Goal: Task Accomplishment & Management: Use online tool/utility

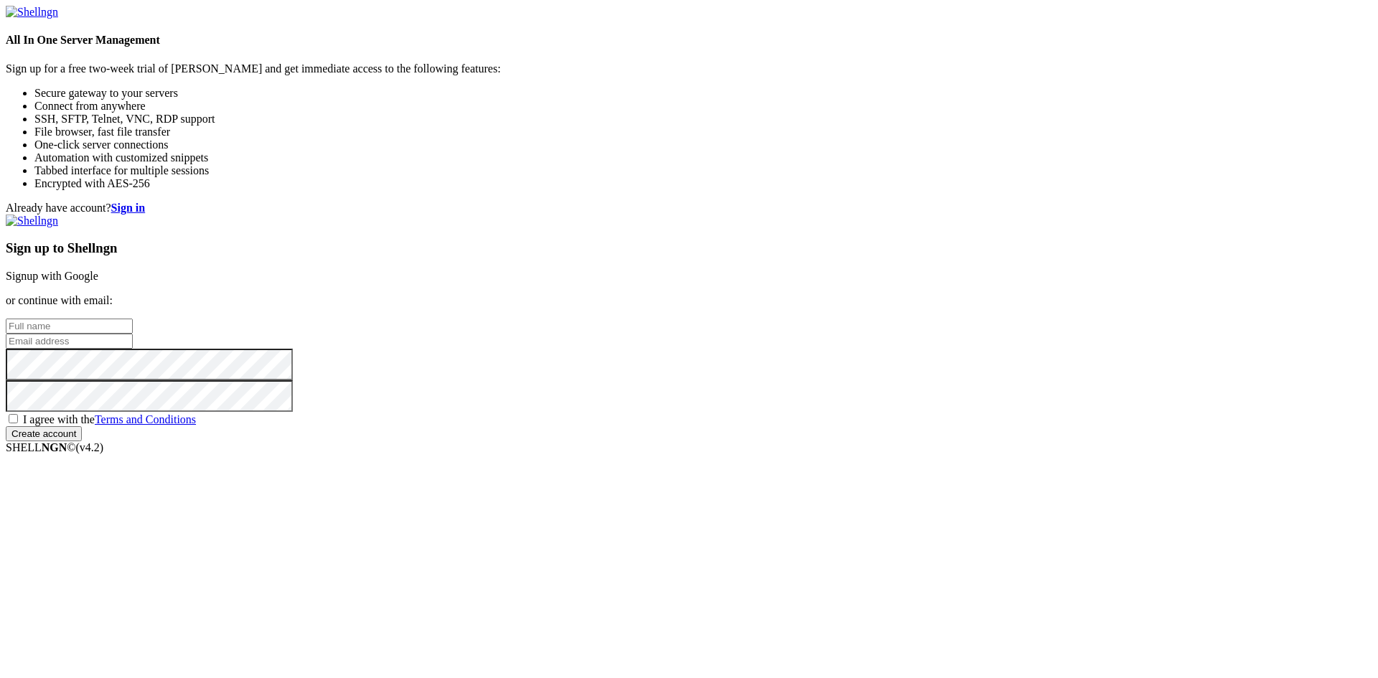
click at [98, 270] on link "Signup with Google" at bounding box center [52, 276] width 93 height 12
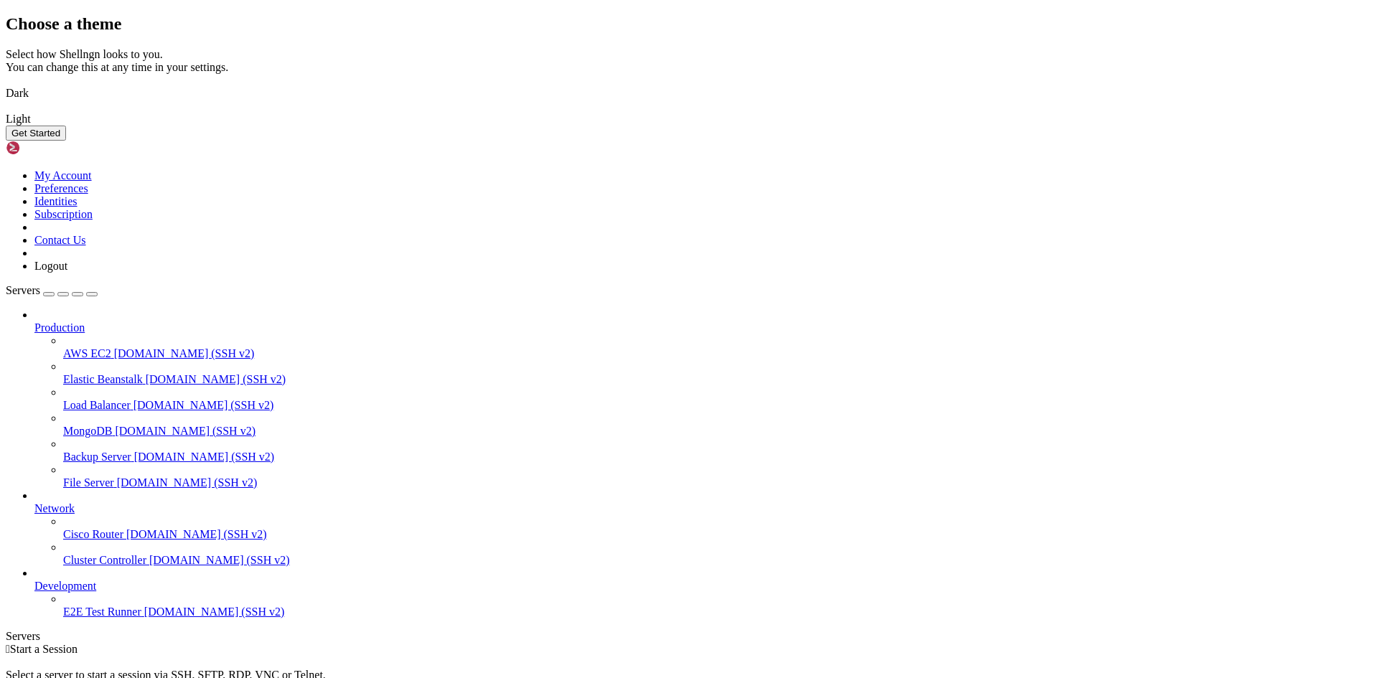
click at [6, 84] on img at bounding box center [6, 84] width 0 height 0
click at [66, 141] on button "Get Started" at bounding box center [36, 133] width 60 height 15
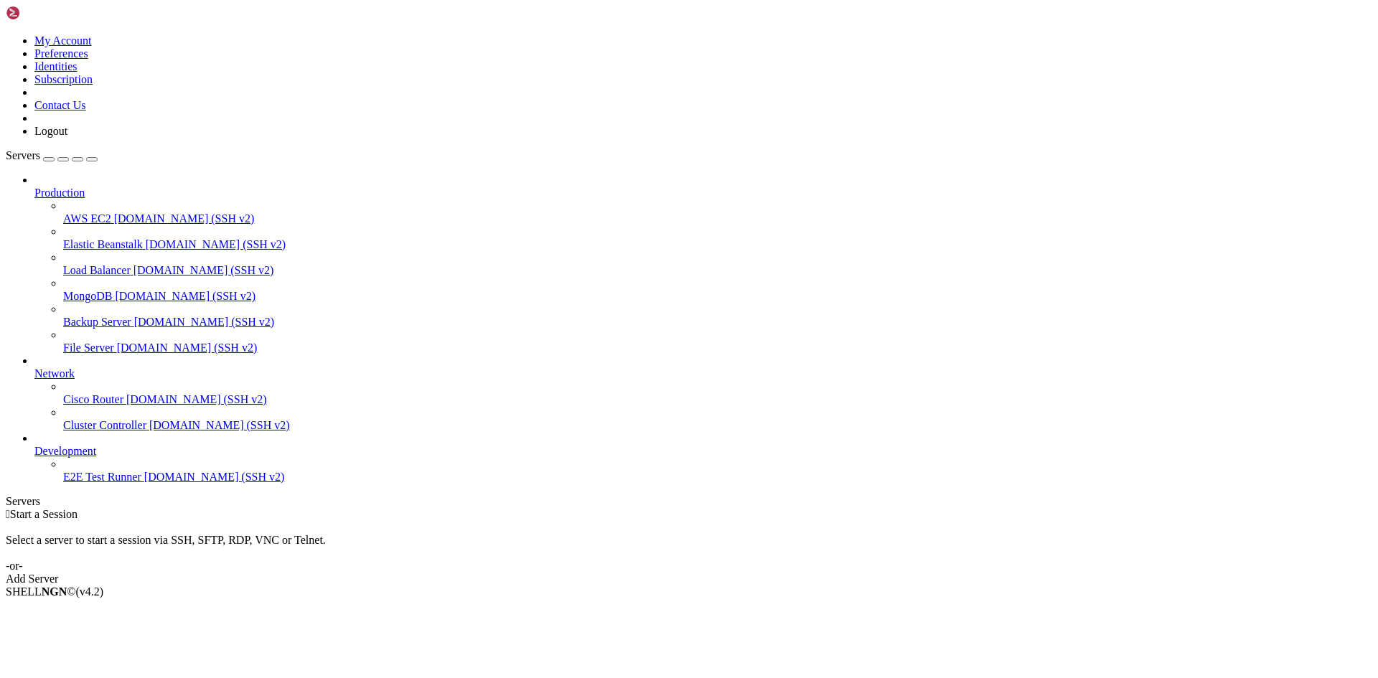
click at [782, 573] on div "Add Server" at bounding box center [689, 579] width 1366 height 13
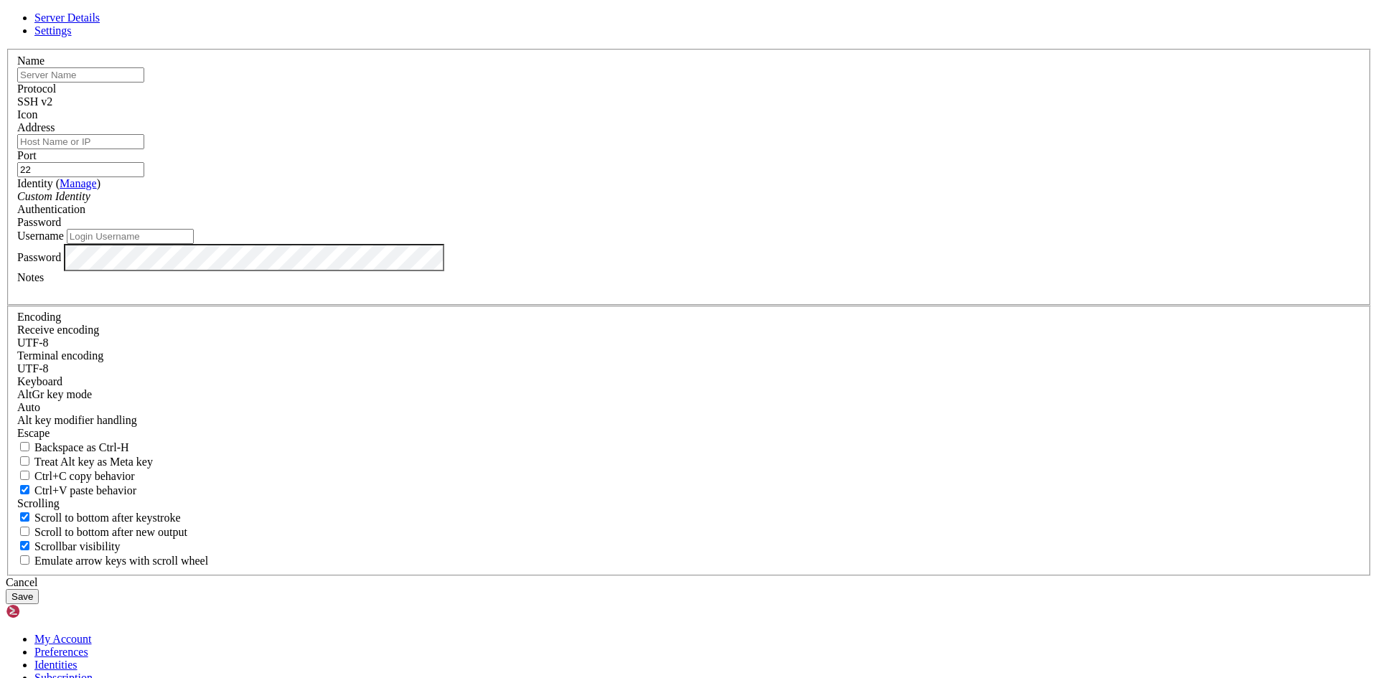
click at [144, 149] on input "Address" at bounding box center [80, 141] width 127 height 15
type input "2"
click at [144, 149] on input "Address" at bounding box center [80, 141] width 127 height 15
type input "[TECHNICAL_ID]"
click at [144, 83] on input "text" at bounding box center [80, 74] width 127 height 15
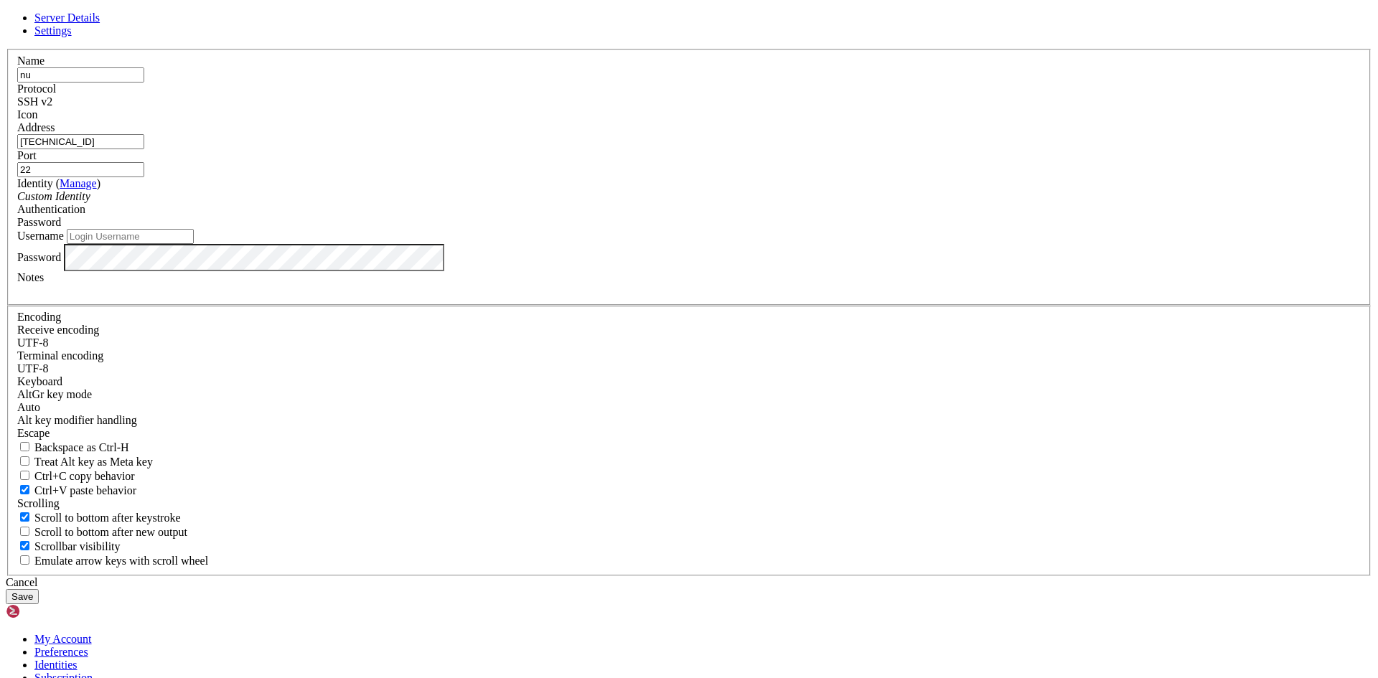
type input "n"
type input "Nube"
click at [194, 244] on input "Username" at bounding box center [130, 236] width 127 height 15
type input "adminprofe"
click at [39, 589] on button "Save" at bounding box center [22, 596] width 33 height 15
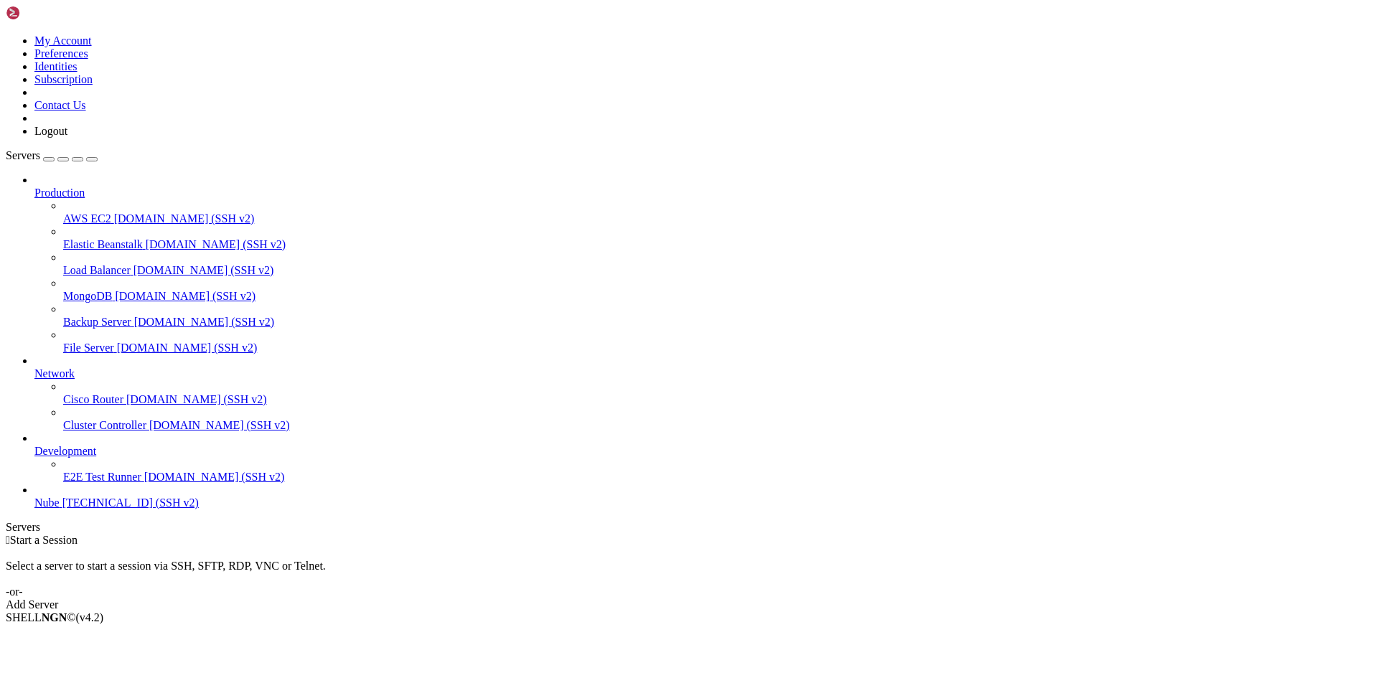
click at [85, 187] on span "Production" at bounding box center [59, 193] width 50 height 12
click at [49, 159] on div "button" at bounding box center [49, 159] width 0 height 0
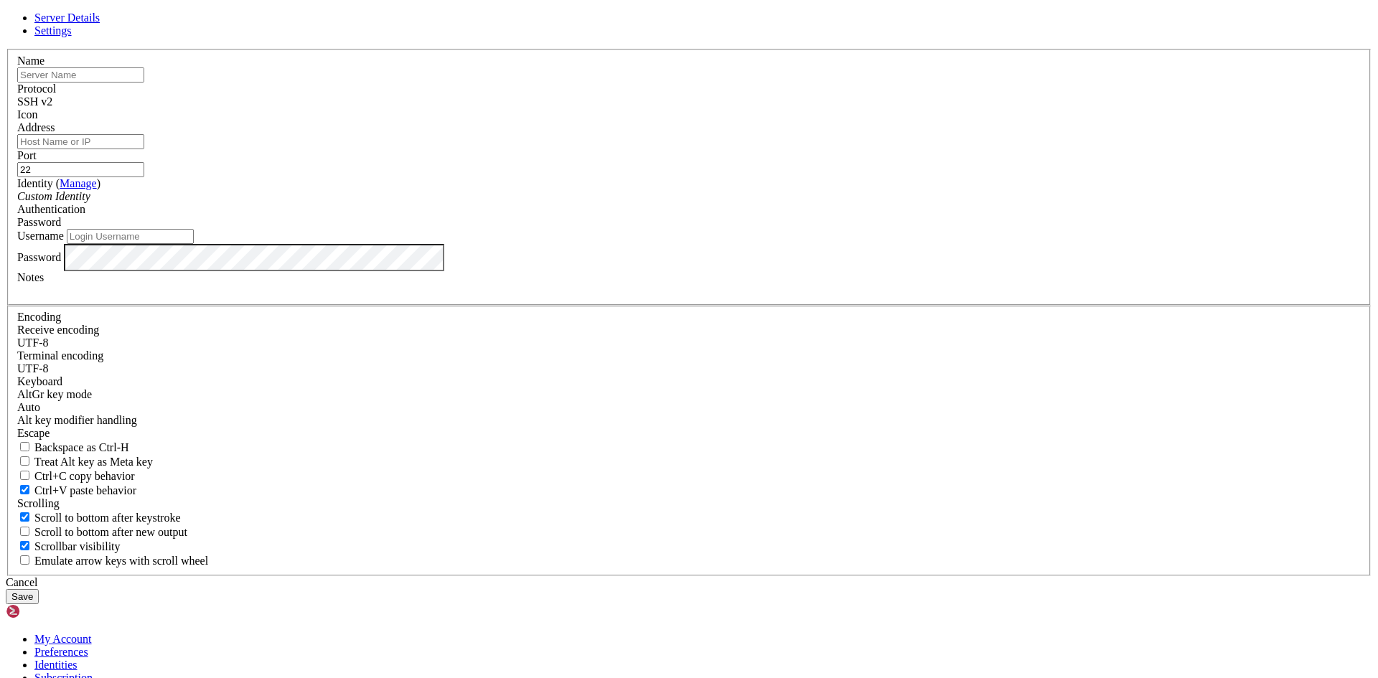
click at [6, 49] on icon at bounding box center [6, 49] width 0 height 0
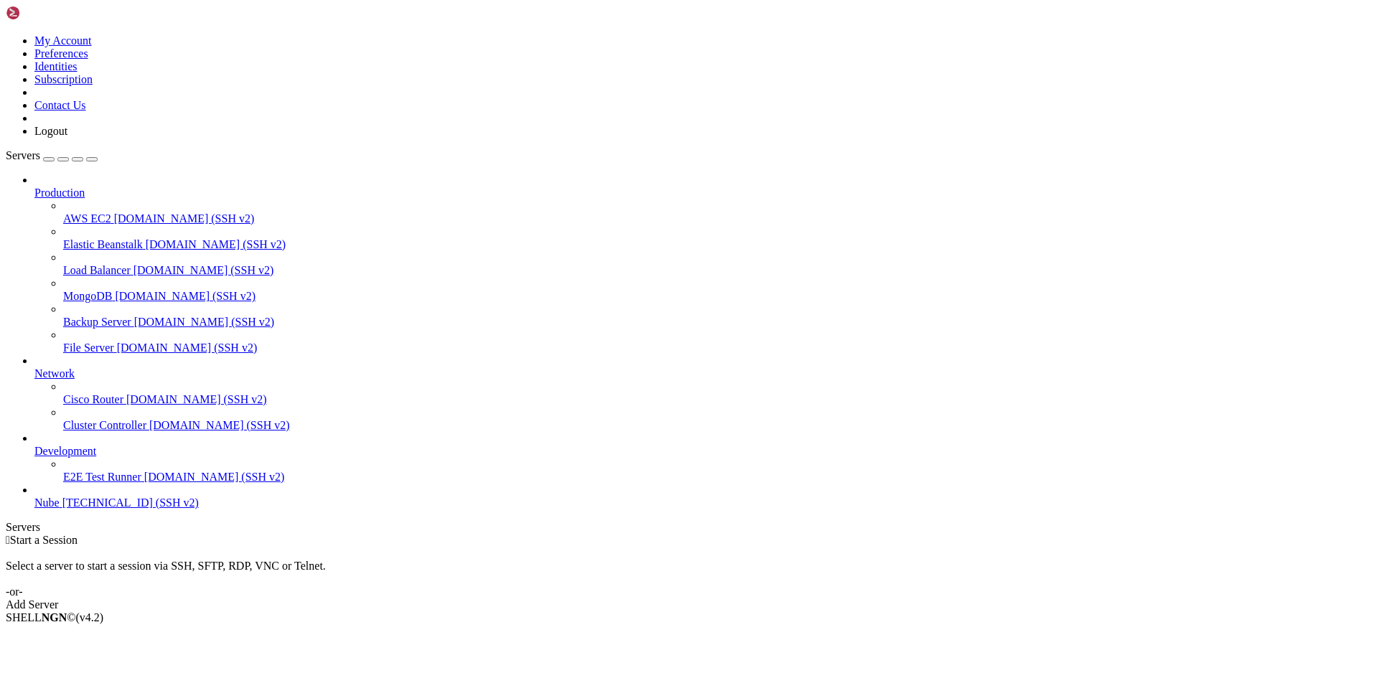
click at [75, 509] on span "[TECHNICAL_ID] (SSH v2)" at bounding box center [130, 503] width 136 height 12
click at [42, 510] on link "Nube [TECHNICAL_ID] (SSH v2)" at bounding box center [703, 503] width 1338 height 13
